Goal: Go to known website: Access a specific website the user already knows

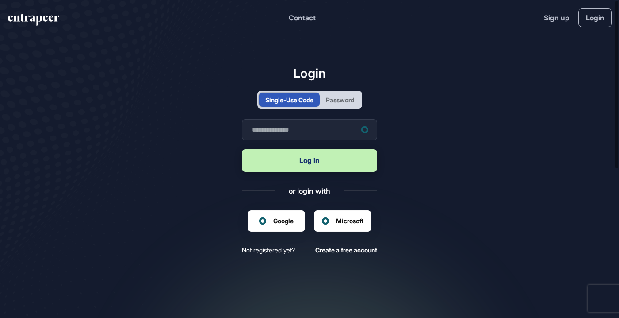
scroll to position [0, 0]
click at [292, 133] on input "text" at bounding box center [309, 129] width 135 height 21
type input "**********"
click at [305, 148] on form "**********" at bounding box center [309, 146] width 135 height 54
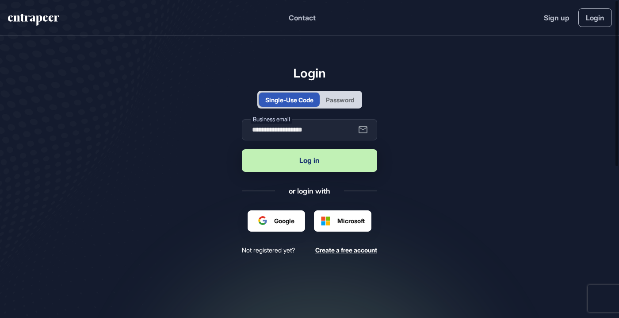
click at [307, 155] on button "Log in" at bounding box center [309, 160] width 135 height 23
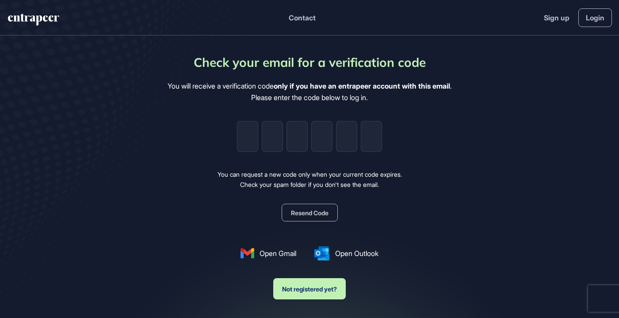
click at [237, 129] on div "Check your email for a verification code You will receive a verification code o…" at bounding box center [310, 176] width 284 height 246
click at [240, 129] on input "tel" at bounding box center [247, 136] width 21 height 31
paste input "*"
type input "*"
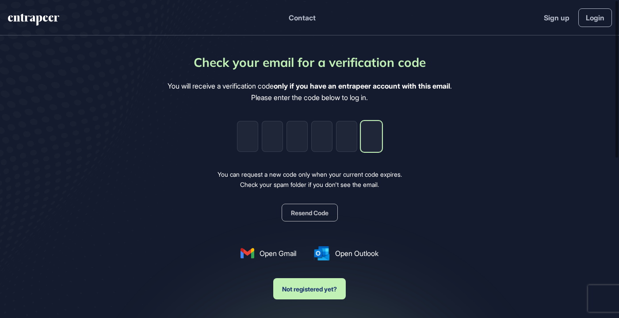
type input "*"
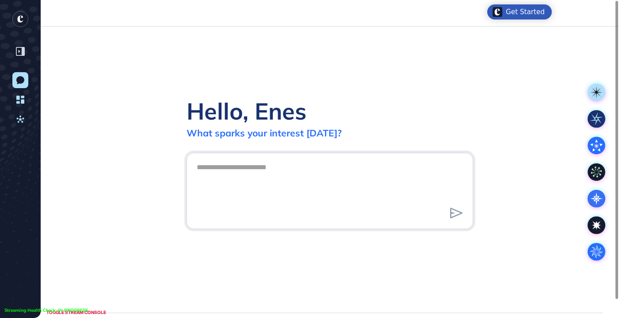
scroll to position [0, 0]
